Goal: Check status

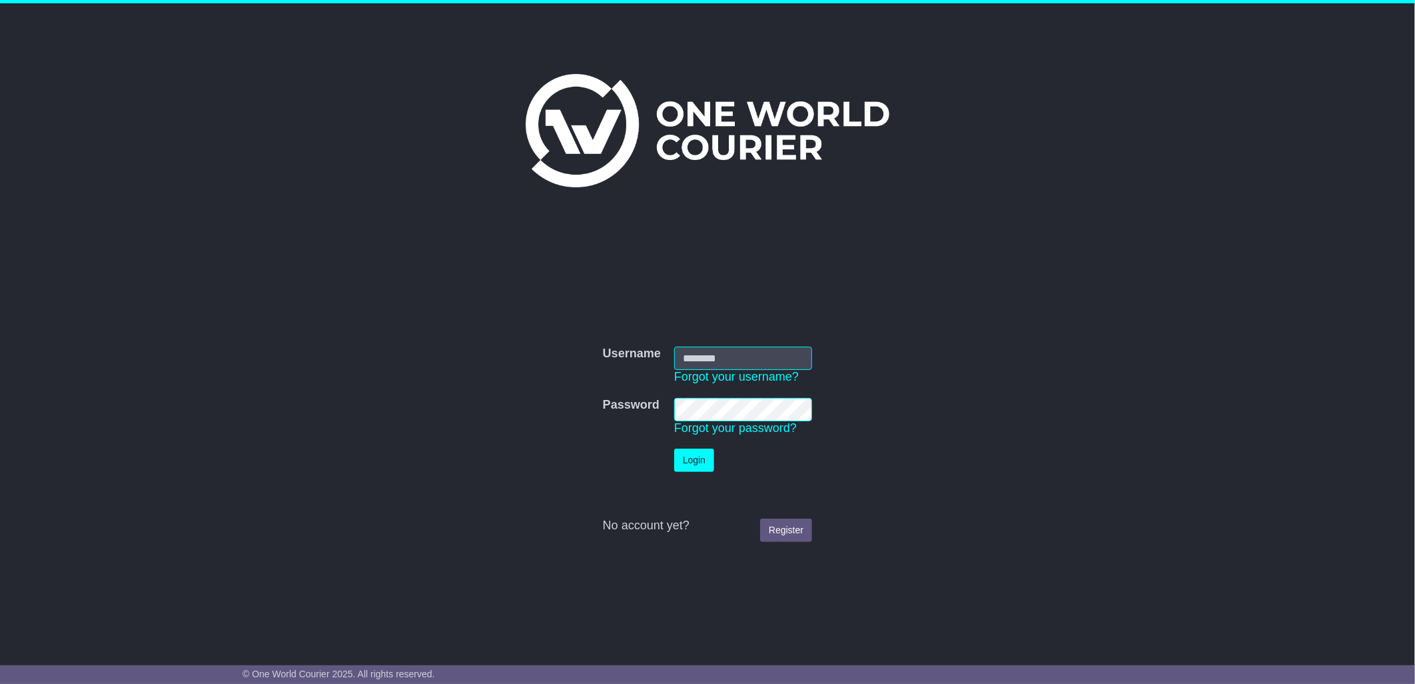
type input "****"
click at [700, 462] on button "Login" at bounding box center [694, 459] width 40 height 23
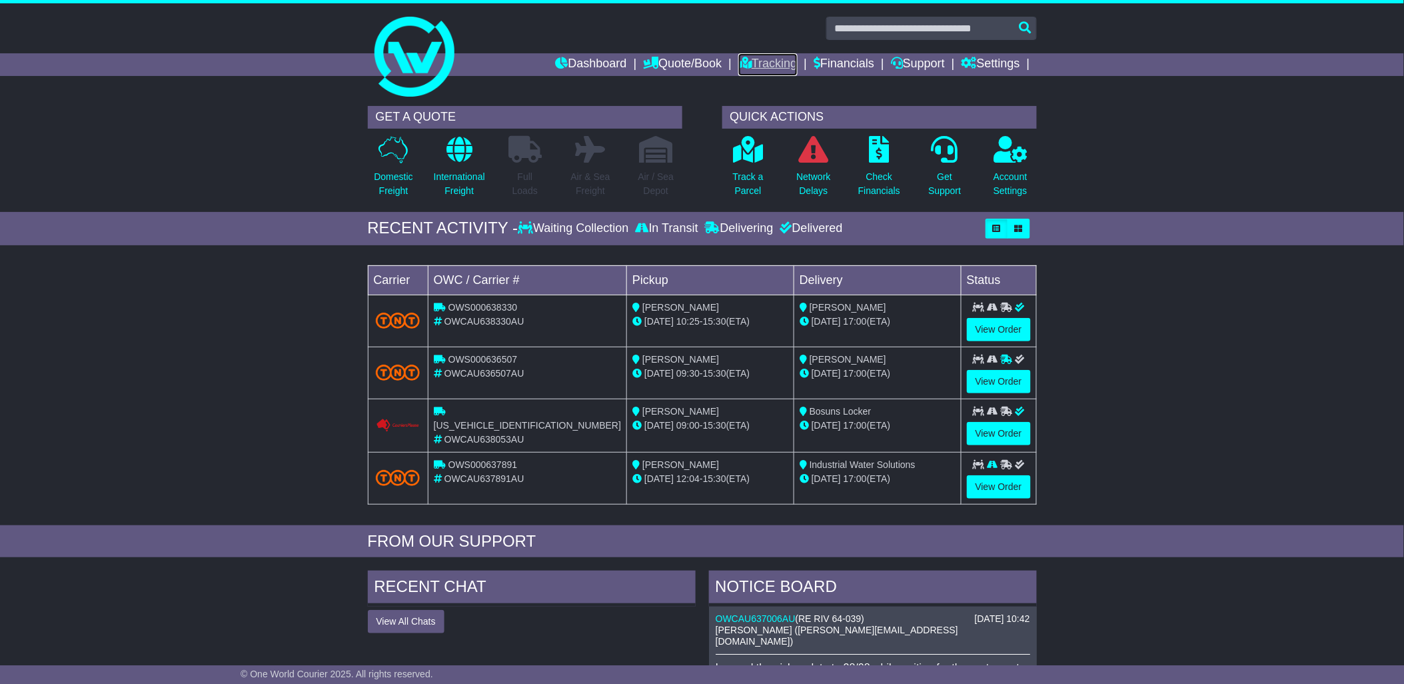
click at [773, 65] on link "Tracking" at bounding box center [767, 64] width 59 height 23
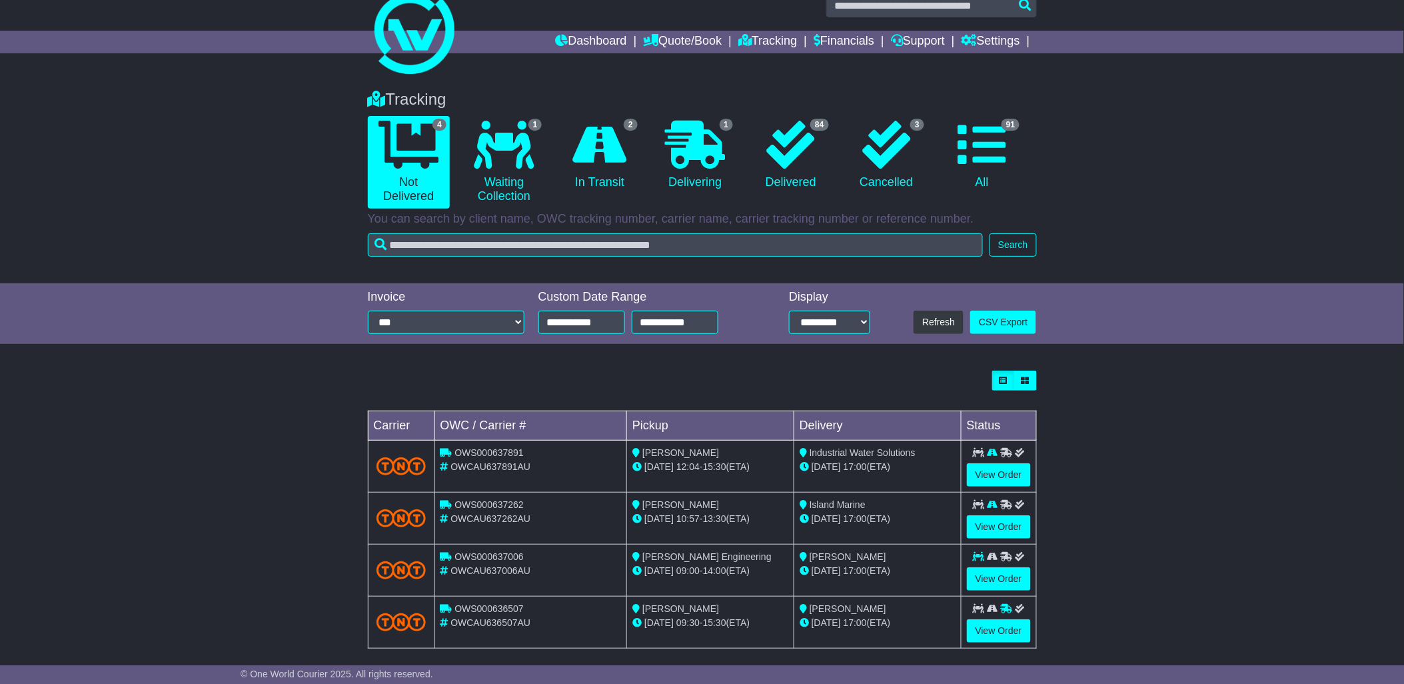
scroll to position [35, 0]
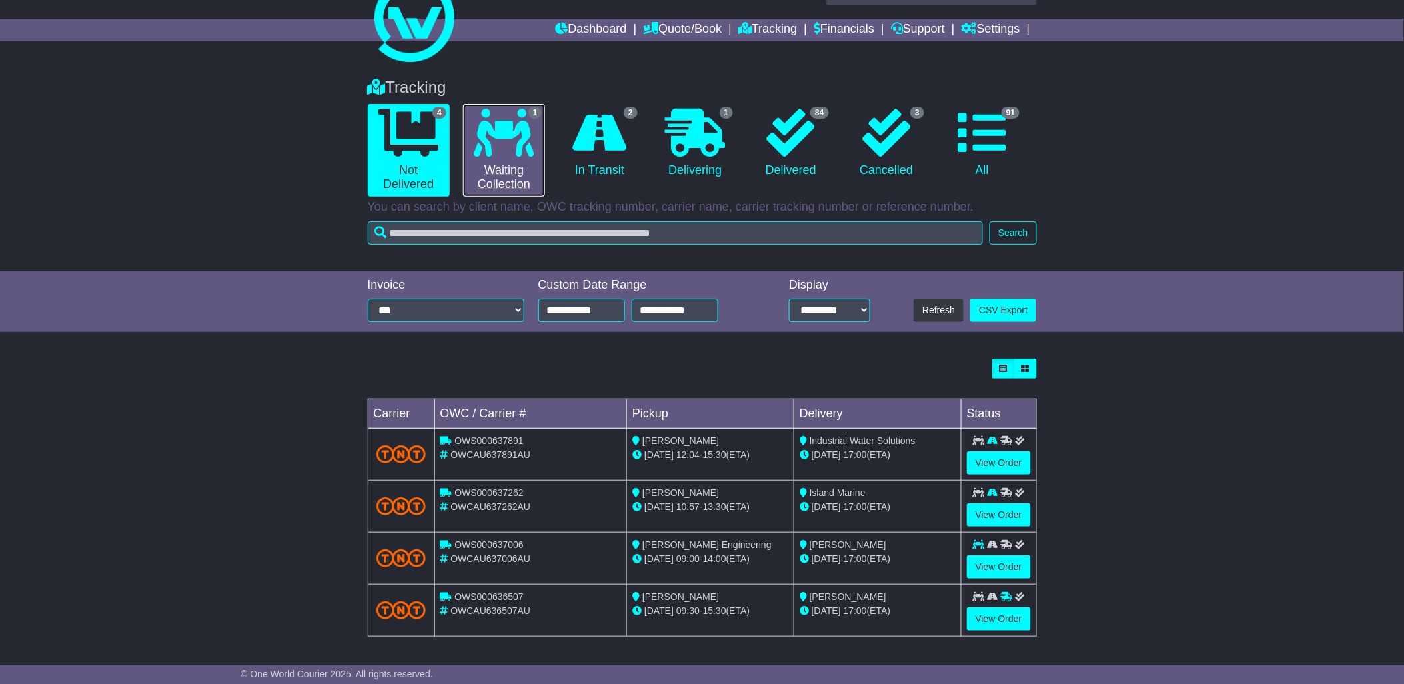
click at [509, 155] on icon at bounding box center [504, 133] width 60 height 48
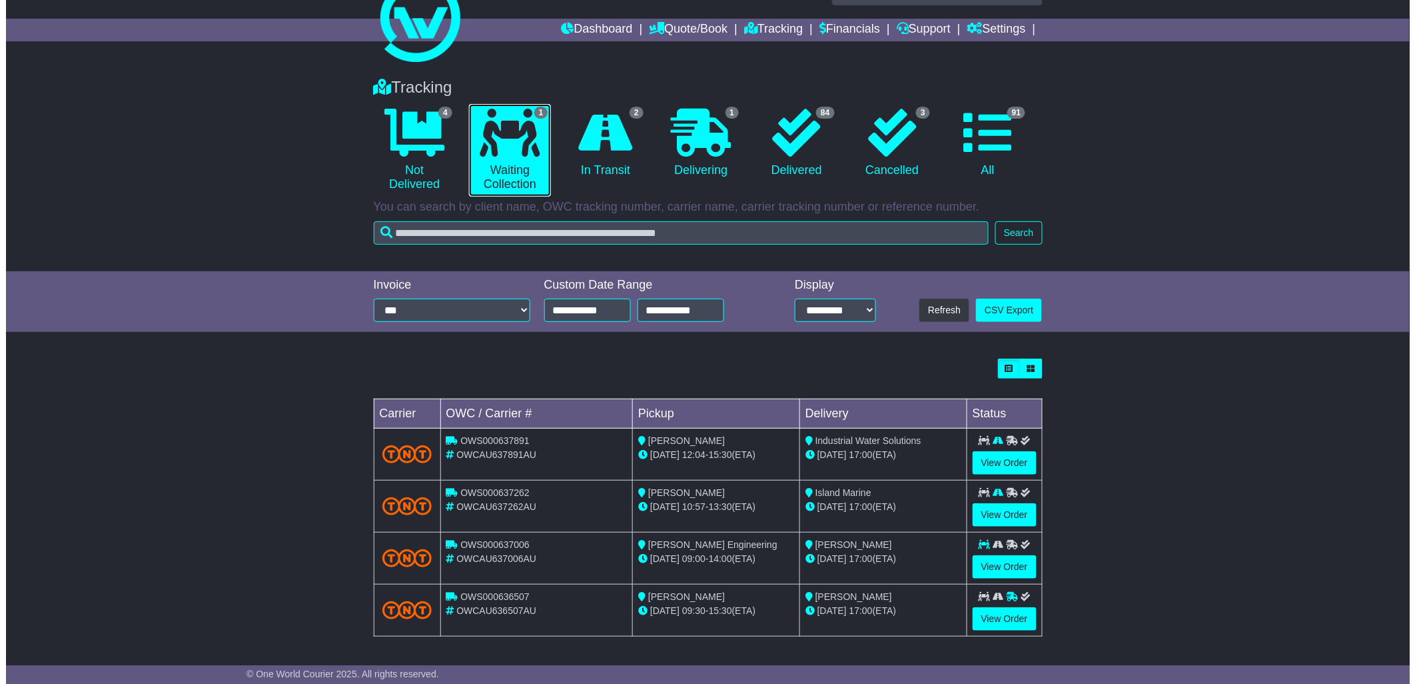
scroll to position [0, 0]
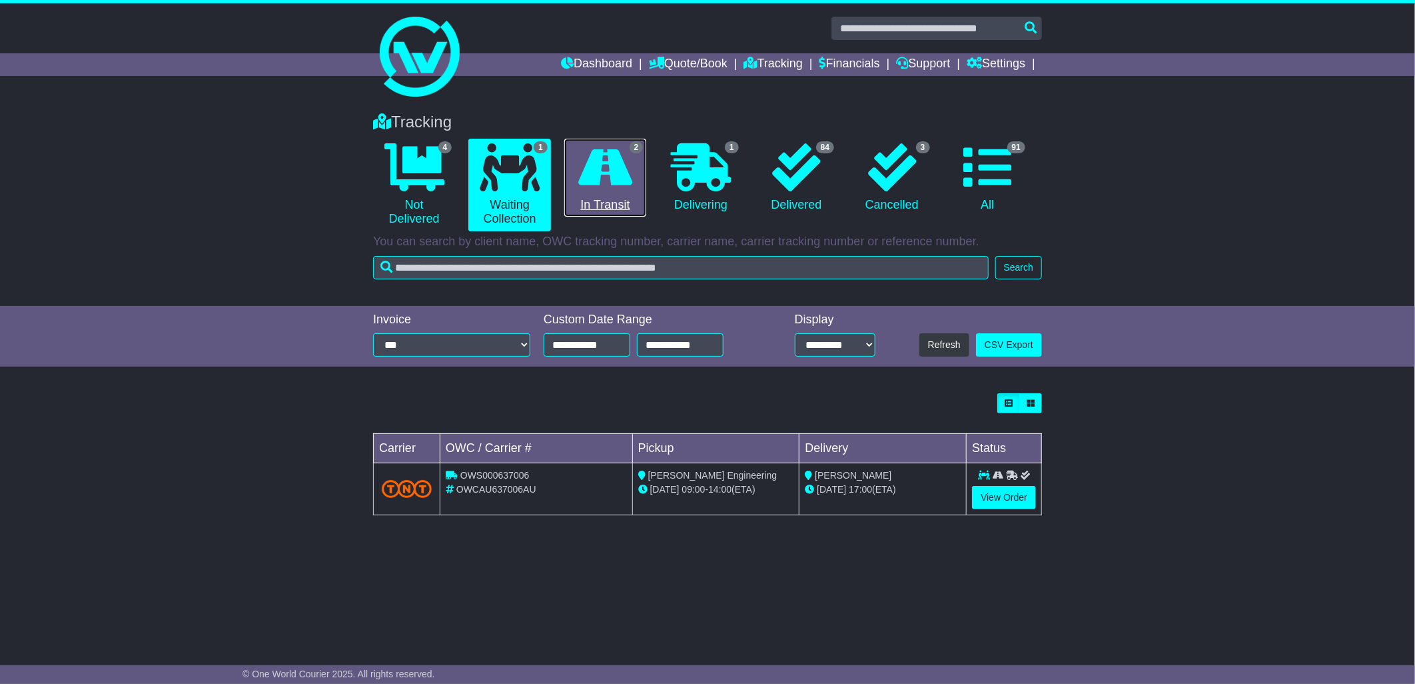
click at [609, 163] on icon at bounding box center [605, 167] width 54 height 48
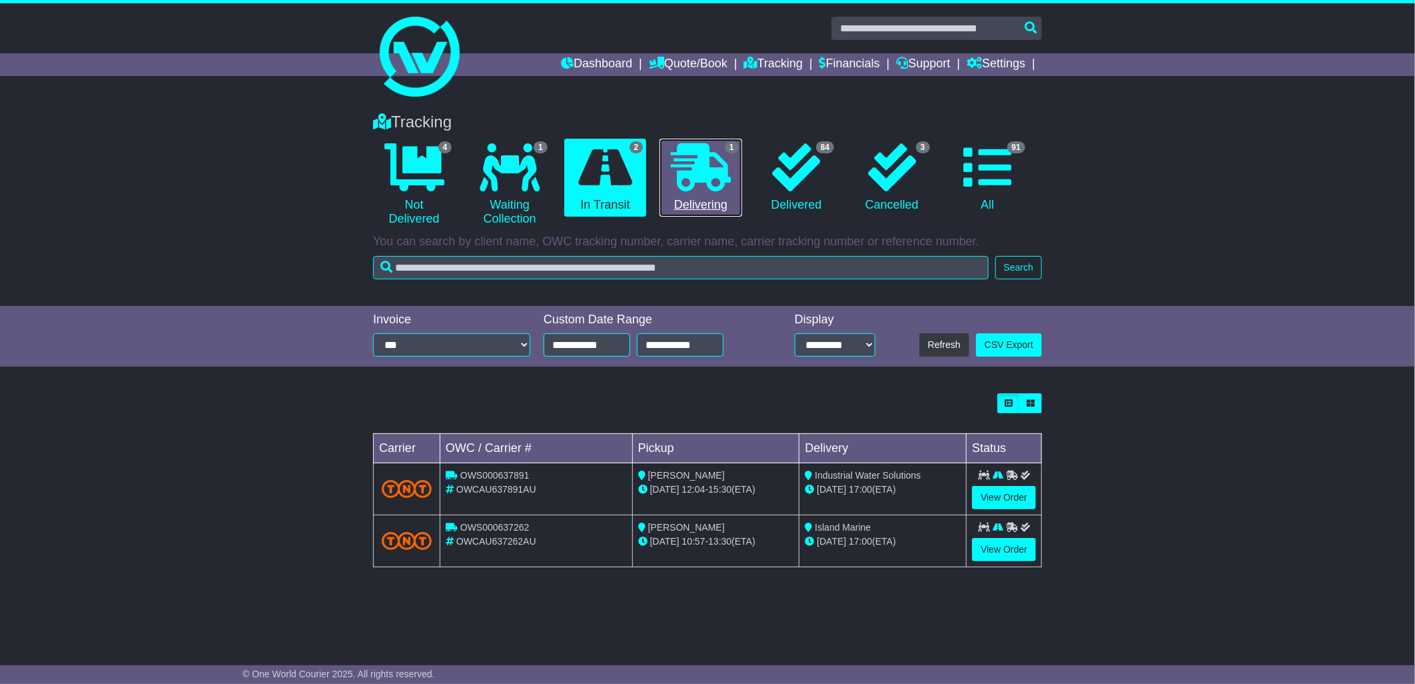
click at [704, 181] on icon at bounding box center [701, 167] width 60 height 48
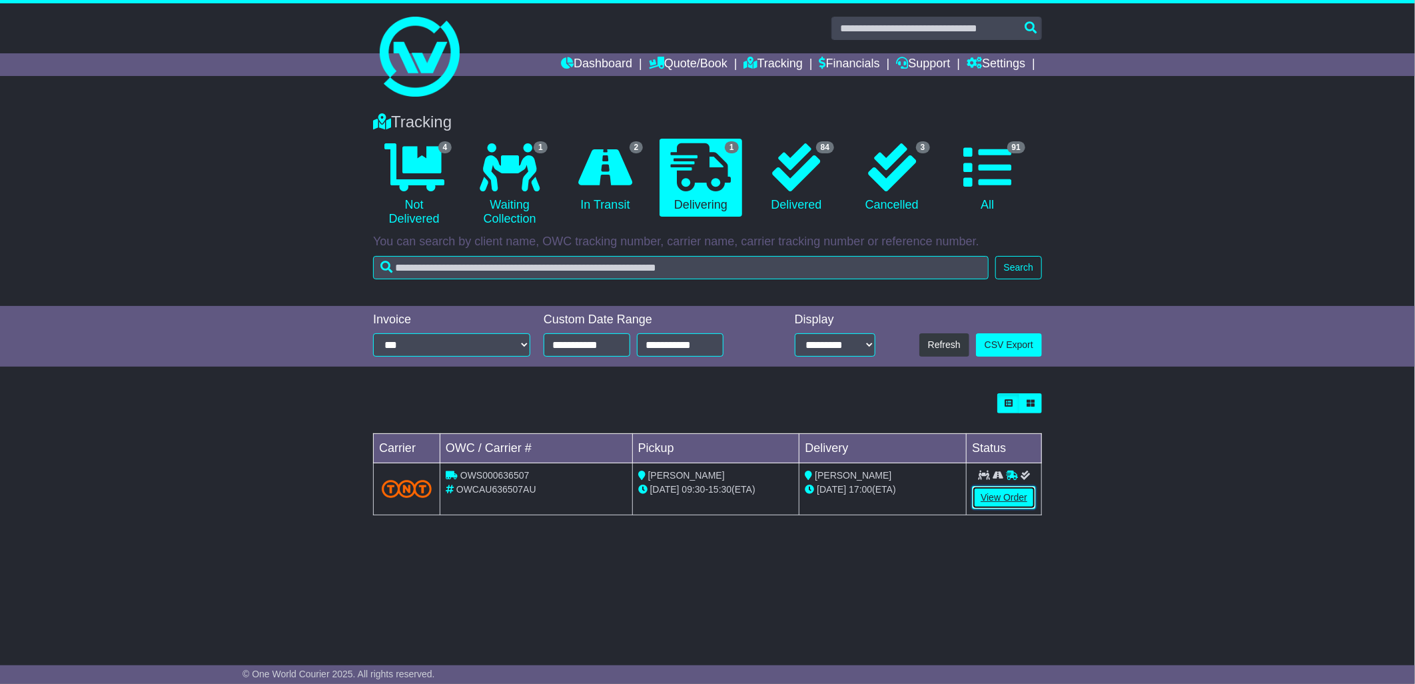
drag, startPoint x: 1003, startPoint y: 502, endPoint x: 993, endPoint y: 501, distance: 10.1
click at [1002, 502] on link "View Order" at bounding box center [1004, 497] width 64 height 23
click at [1007, 495] on link "View Order" at bounding box center [1004, 497] width 64 height 23
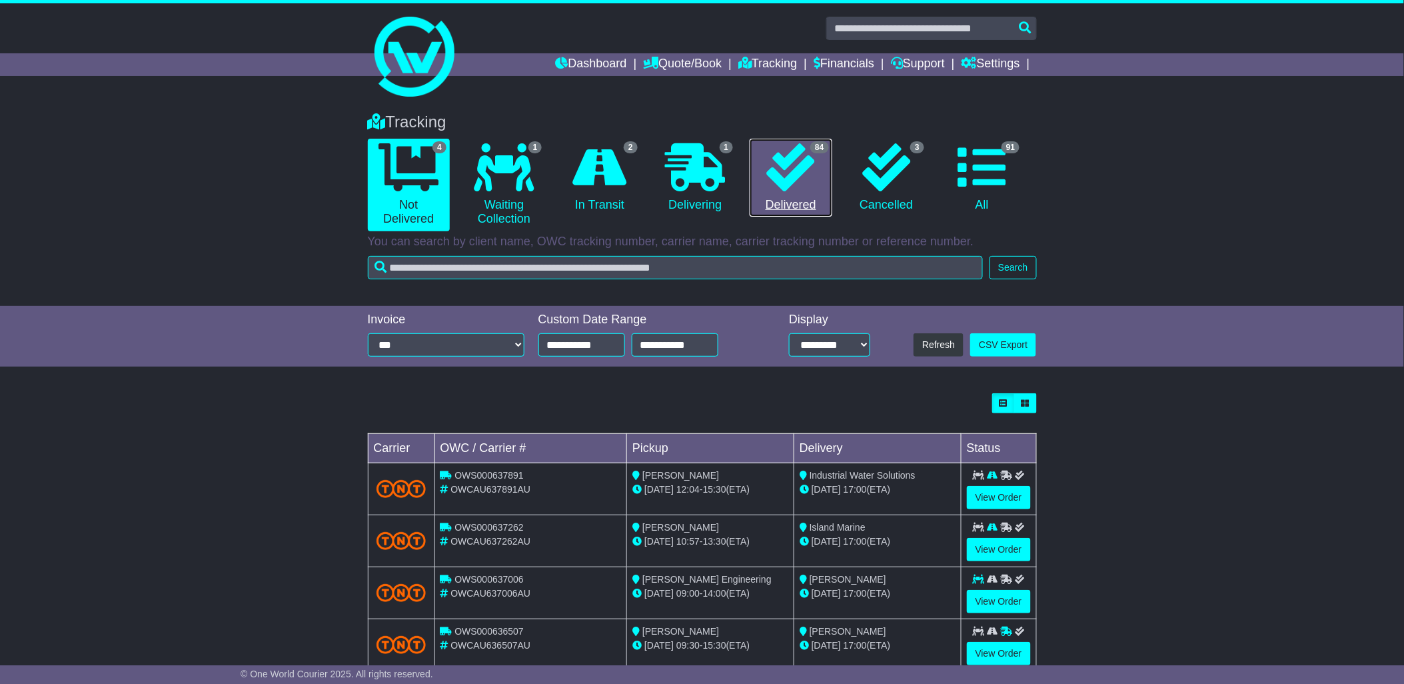
click at [778, 168] on icon at bounding box center [791, 167] width 48 height 48
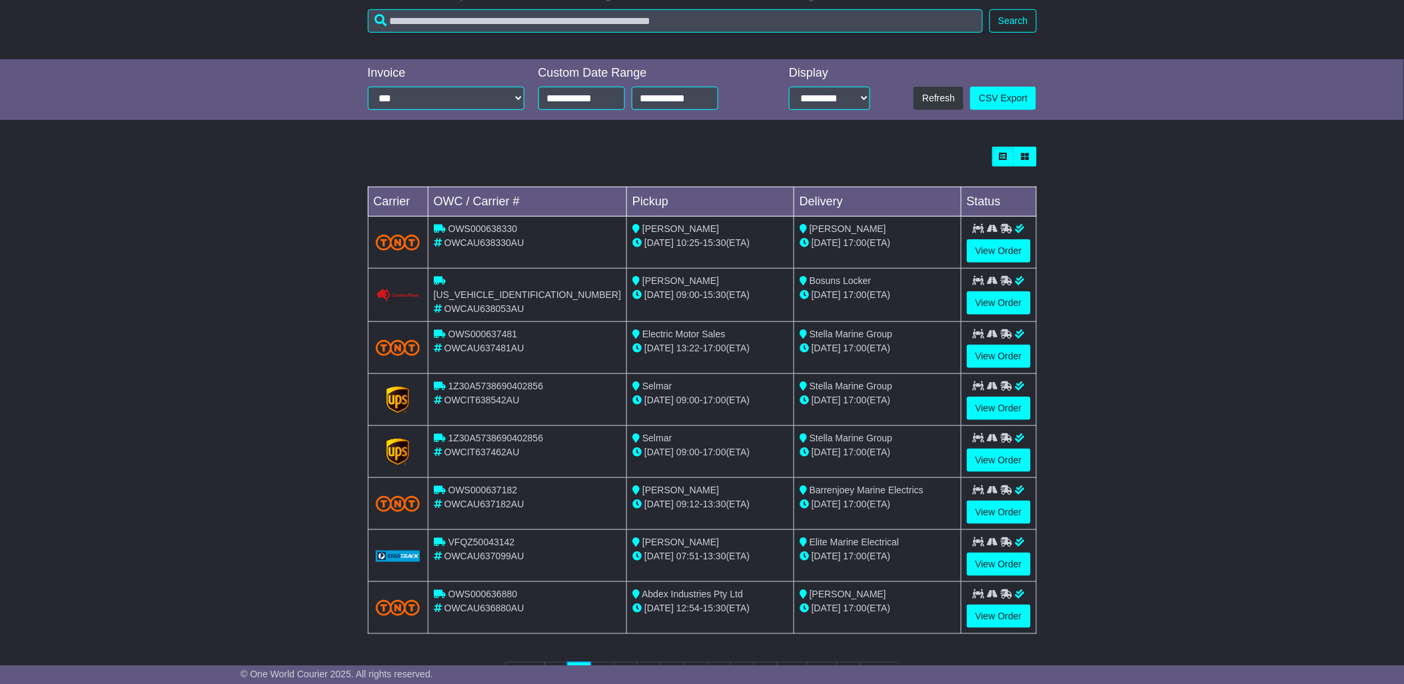
scroll to position [302, 0]
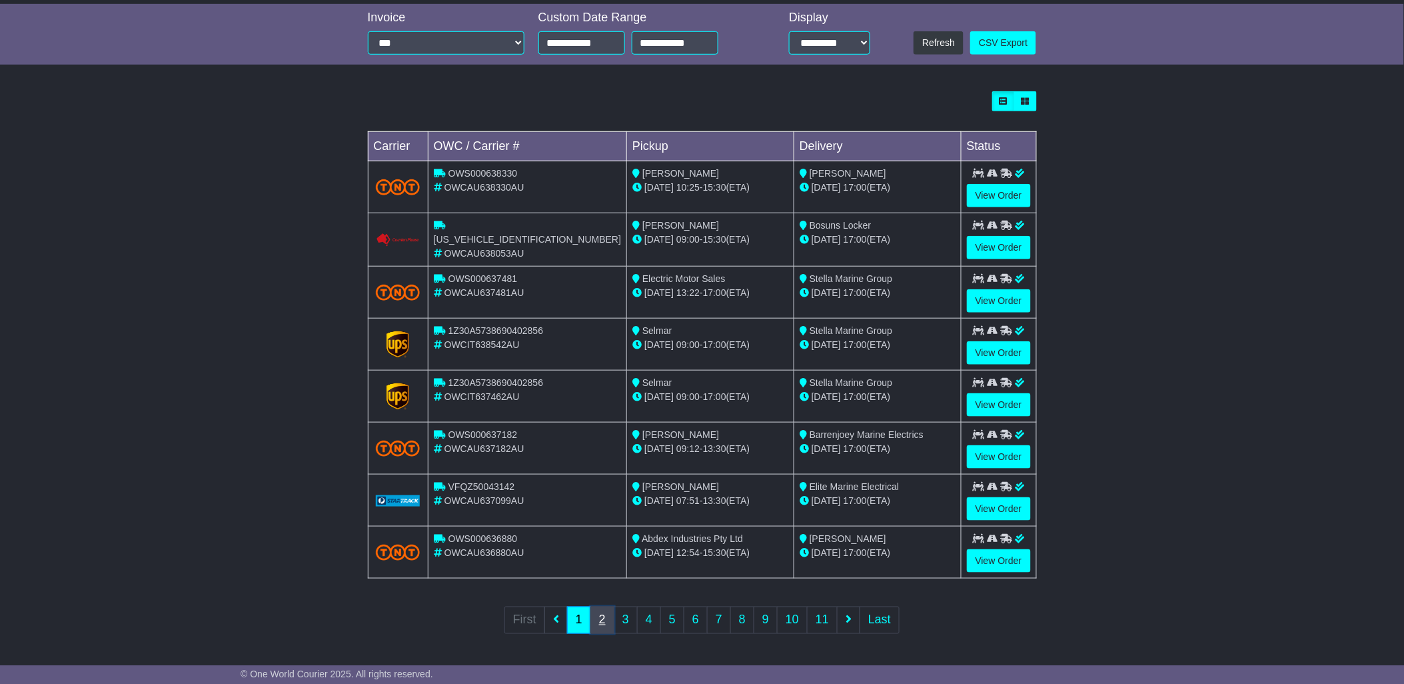
click at [603, 610] on link "2" at bounding box center [602, 619] width 24 height 27
